Goal: Download file/media

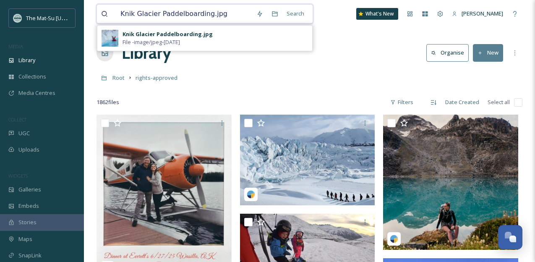
click at [235, 16] on input "Knik Glacier Paddelboarding.jpg" at bounding box center [184, 14] width 136 height 18
click at [105, 77] on icon at bounding box center [104, 78] width 6 height 6
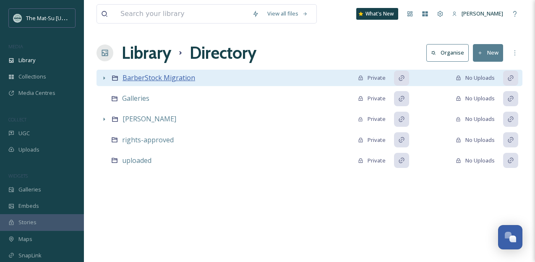
click at [146, 76] on span "BarberStock Migration" at bounding box center [158, 77] width 73 height 9
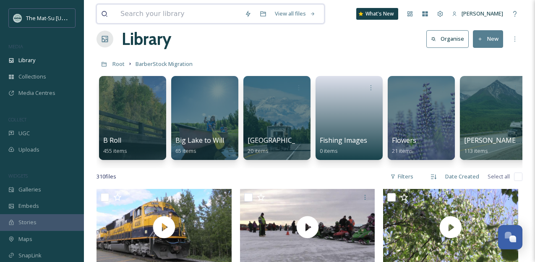
click at [177, 17] on input at bounding box center [178, 14] width 124 height 18
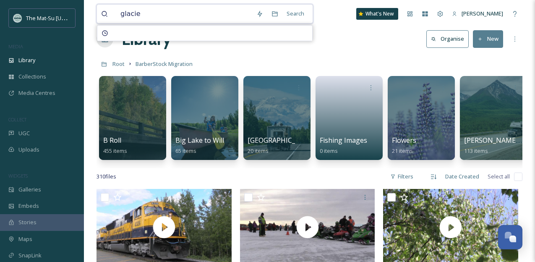
type input "glacier"
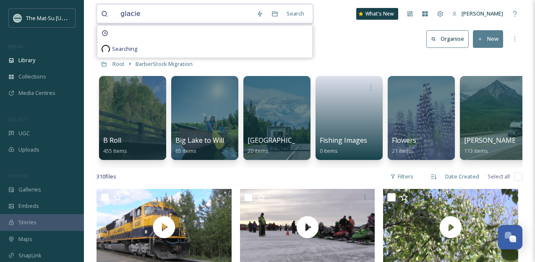
type input "glacier"
click at [300, 13] on div "Search" at bounding box center [295, 13] width 26 height 16
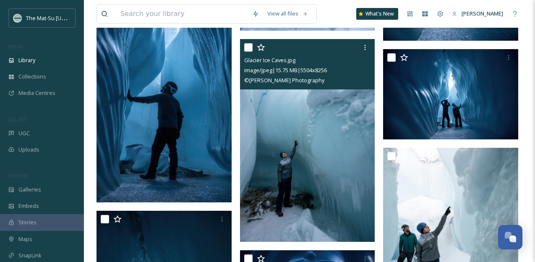
scroll to position [6189, 0]
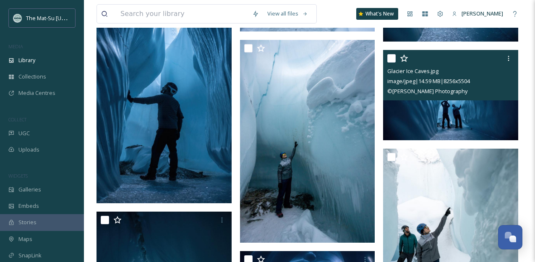
click at [391, 60] on input "checkbox" at bounding box center [391, 58] width 8 height 8
checkbox input "true"
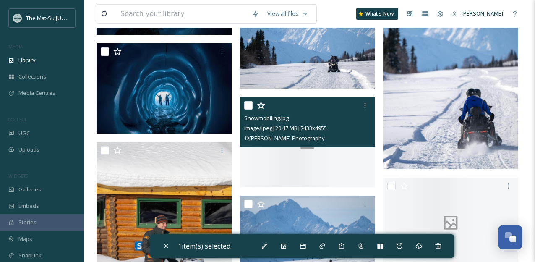
scroll to position [8224, 0]
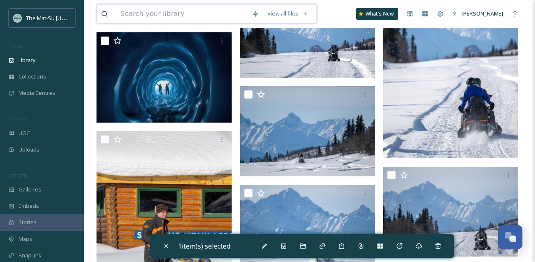
click at [171, 18] on input at bounding box center [182, 14] width 132 height 18
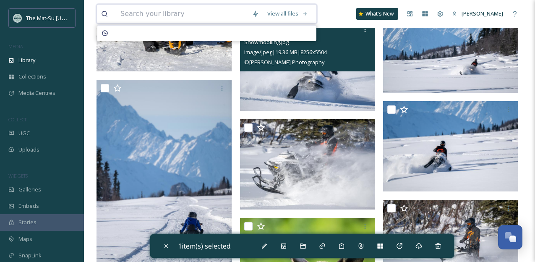
scroll to position [8486, 0]
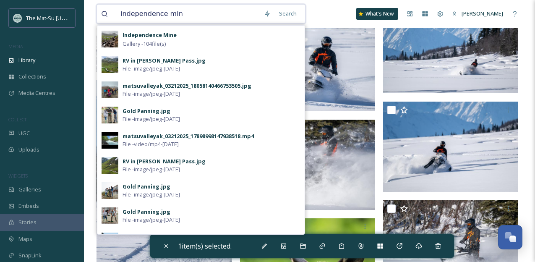
type input "independence mine"
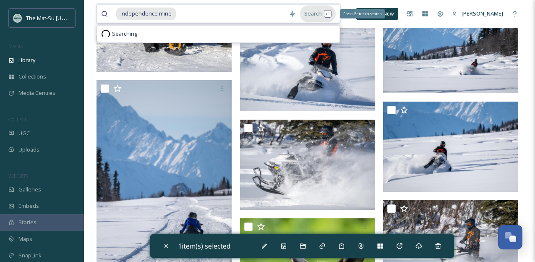
click at [319, 11] on div "Search Press Enter to search" at bounding box center [318, 13] width 36 height 16
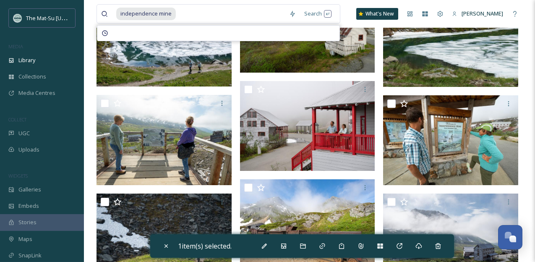
scroll to position [417, 0]
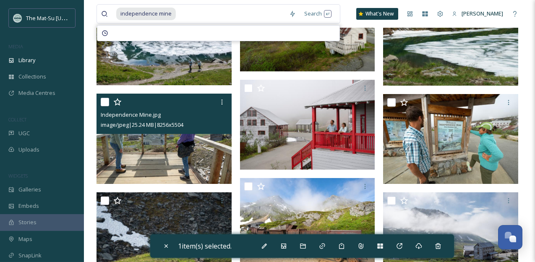
click at [106, 104] on input "checkbox" at bounding box center [105, 102] width 8 height 8
checkbox input "true"
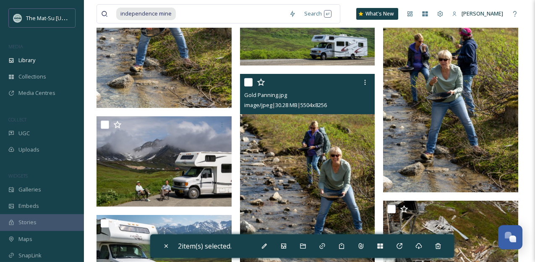
scroll to position [3636, 0]
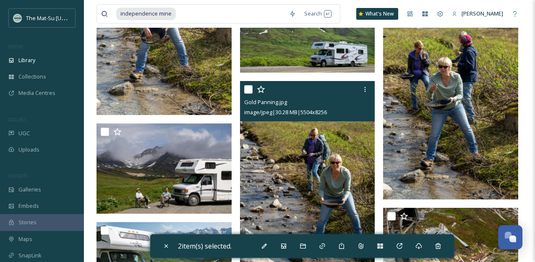
click at [249, 89] on input "checkbox" at bounding box center [248, 89] width 8 height 8
checkbox input "true"
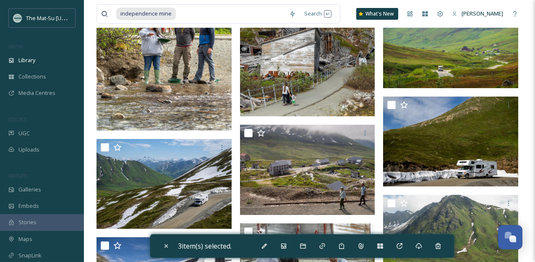
scroll to position [1795, 0]
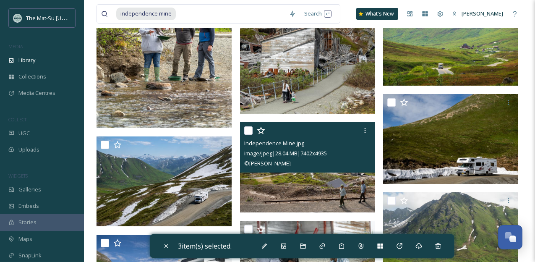
click at [247, 130] on input "checkbox" at bounding box center [248, 130] width 8 height 8
checkbox input "true"
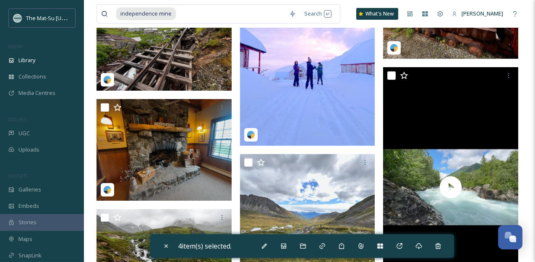
scroll to position [5717, 0]
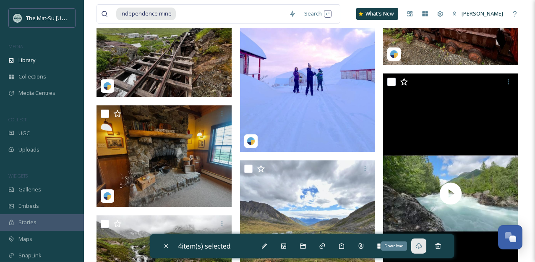
click at [422, 245] on icon at bounding box center [418, 245] width 7 height 7
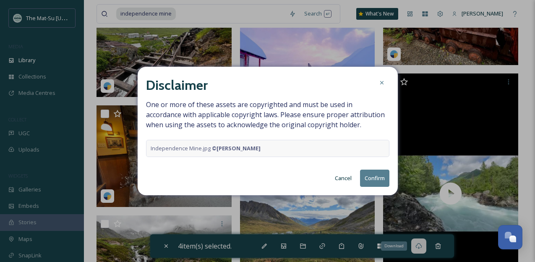
click at [378, 178] on button "Confirm" at bounding box center [374, 177] width 29 height 17
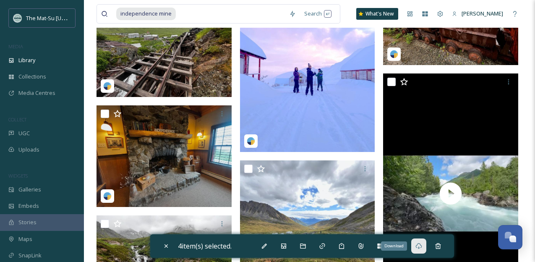
click at [188, 16] on input at bounding box center [231, 14] width 108 height 18
type input "independence mi"
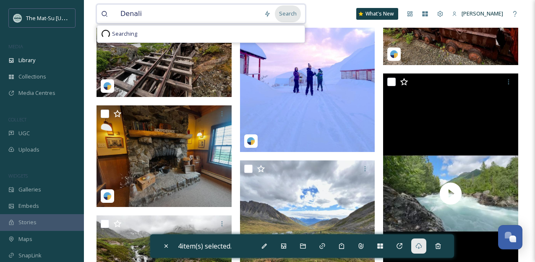
type input "Denali"
click at [296, 15] on div "Search" at bounding box center [288, 13] width 26 height 16
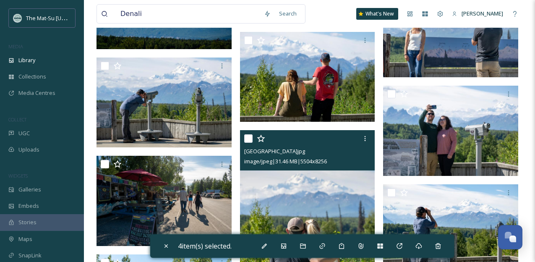
scroll to position [1123, 0]
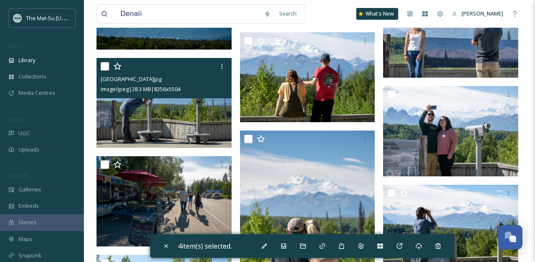
click at [105, 67] on input "checkbox" at bounding box center [105, 66] width 8 height 8
checkbox input "true"
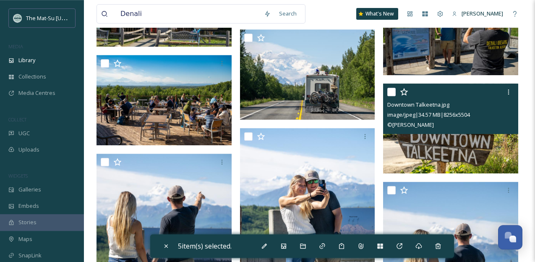
scroll to position [717, 0]
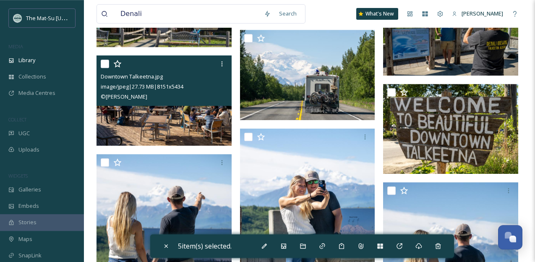
click at [107, 66] on input "checkbox" at bounding box center [105, 64] width 8 height 8
checkbox input "true"
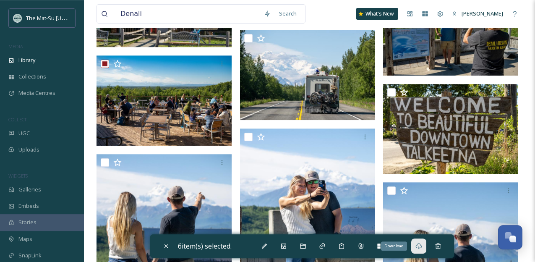
click at [425, 245] on div "Download" at bounding box center [418, 245] width 15 height 15
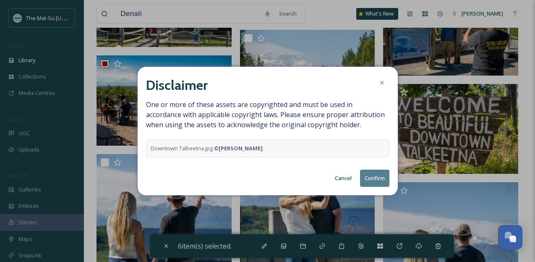
click at [370, 173] on button "Confirm" at bounding box center [374, 177] width 29 height 17
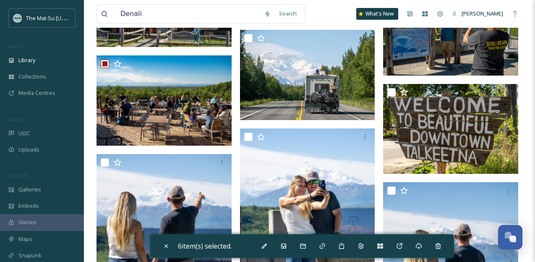
click at [237, 17] on input "Denali" at bounding box center [187, 14] width 143 height 18
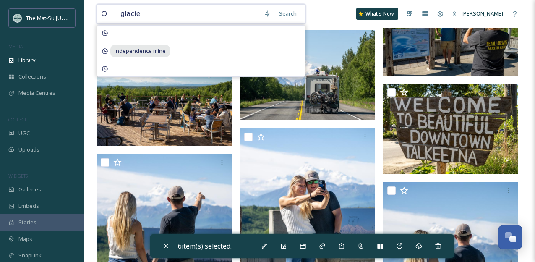
type input "glacier"
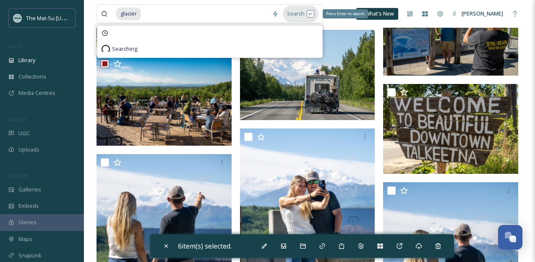
click at [299, 17] on div "Search Press Enter to search" at bounding box center [301, 13] width 36 height 16
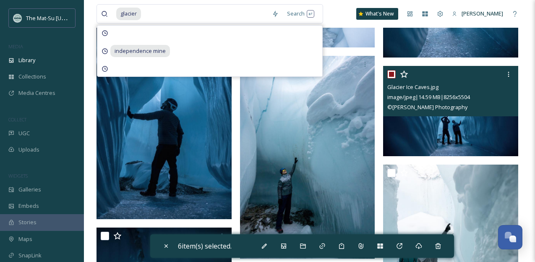
scroll to position [6172, 0]
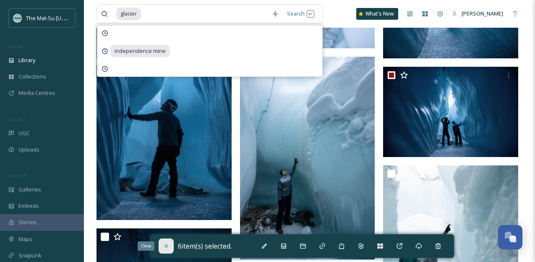
click at [164, 247] on icon at bounding box center [166, 245] width 7 height 7
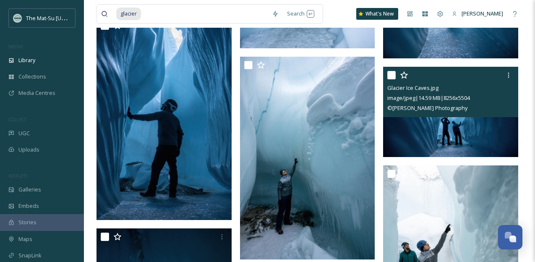
click at [391, 76] on input "checkbox" at bounding box center [391, 75] width 8 height 8
checkbox input "true"
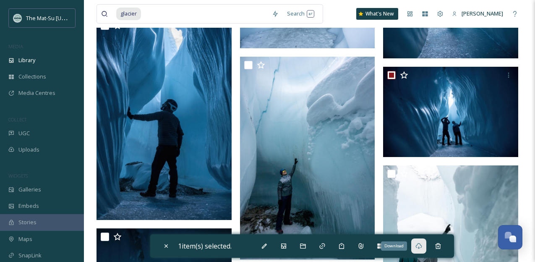
click at [422, 244] on icon at bounding box center [418, 245] width 7 height 7
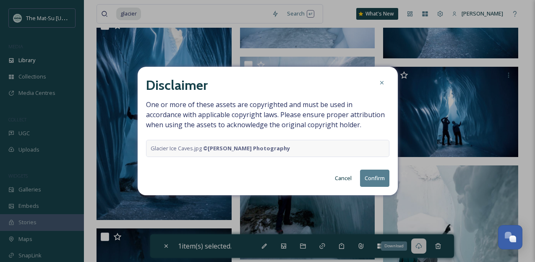
click at [370, 180] on button "Confirm" at bounding box center [374, 177] width 29 height 17
